Goal: Information Seeking & Learning: Check status

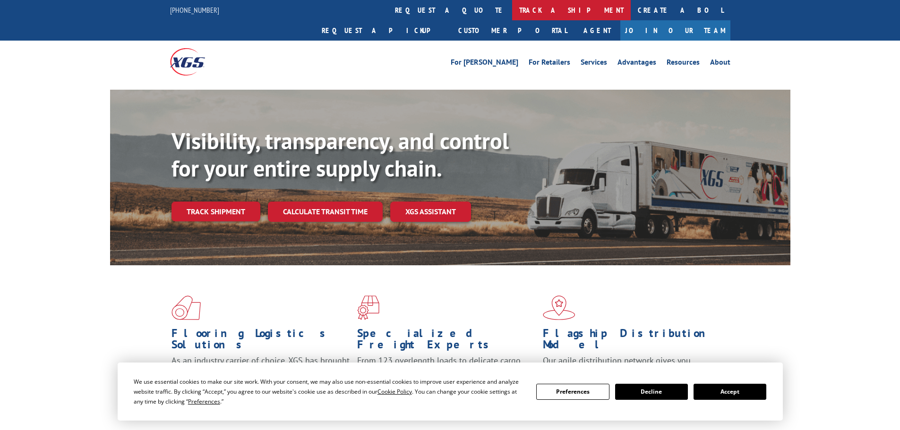
click at [512, 6] on link "track a shipment" at bounding box center [571, 10] width 119 height 20
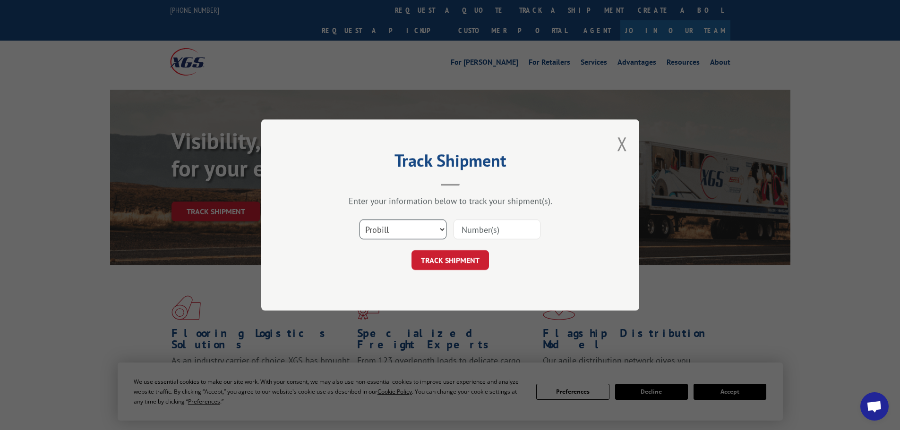
click at [393, 222] on select "Select category... Probill BOL PO" at bounding box center [403, 230] width 87 height 20
select select "po"
click at [360, 220] on select "Select category... Probill BOL PO" at bounding box center [403, 230] width 87 height 20
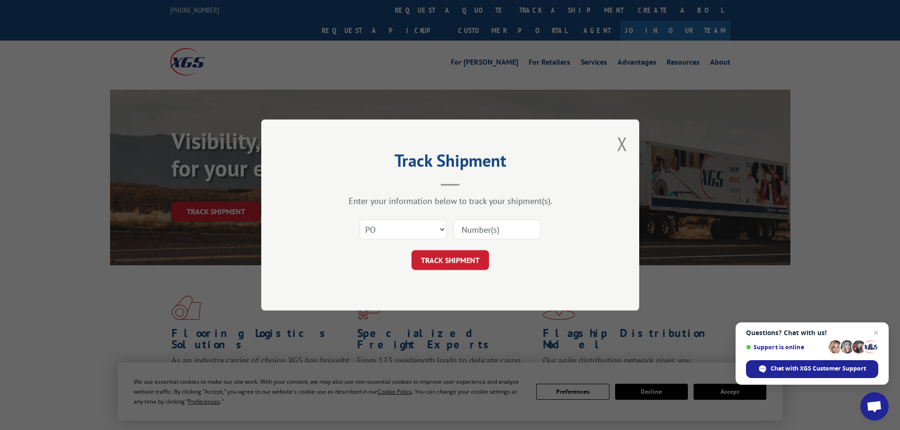
click at [496, 225] on input at bounding box center [497, 230] width 87 height 20
paste input "12537615"
type input "12537615"
click at [457, 256] on button "TRACK SHIPMENT" at bounding box center [449, 260] width 77 height 20
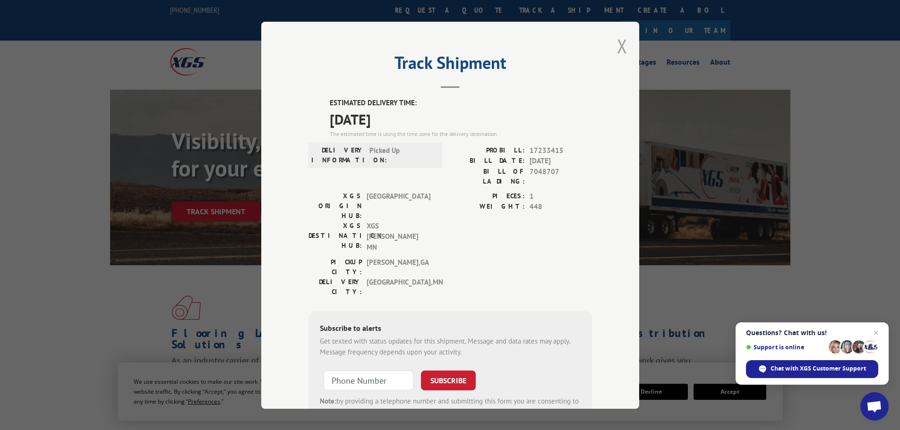
click at [619, 44] on button "Close modal" at bounding box center [622, 46] width 10 height 25
